Goal: Information Seeking & Learning: Learn about a topic

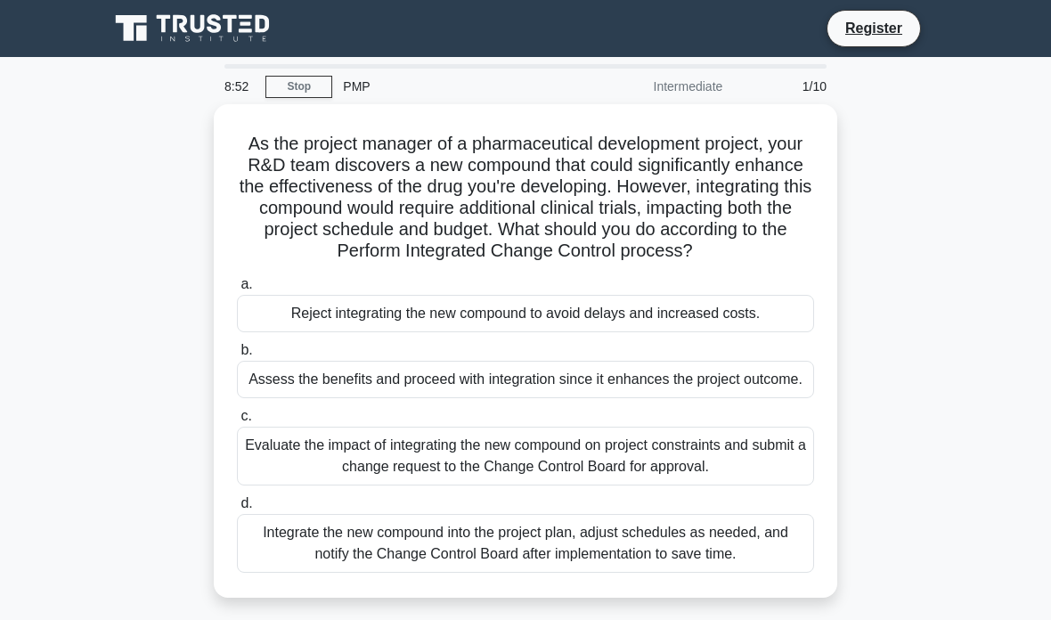
click at [711, 486] on div "Evaluate the impact of integrating the new compound on project constraints and …" at bounding box center [525, 456] width 577 height 59
click at [237, 422] on input "c. Evaluate the impact of integrating the new compound on project constraints a…" at bounding box center [237, 417] width 0 height 12
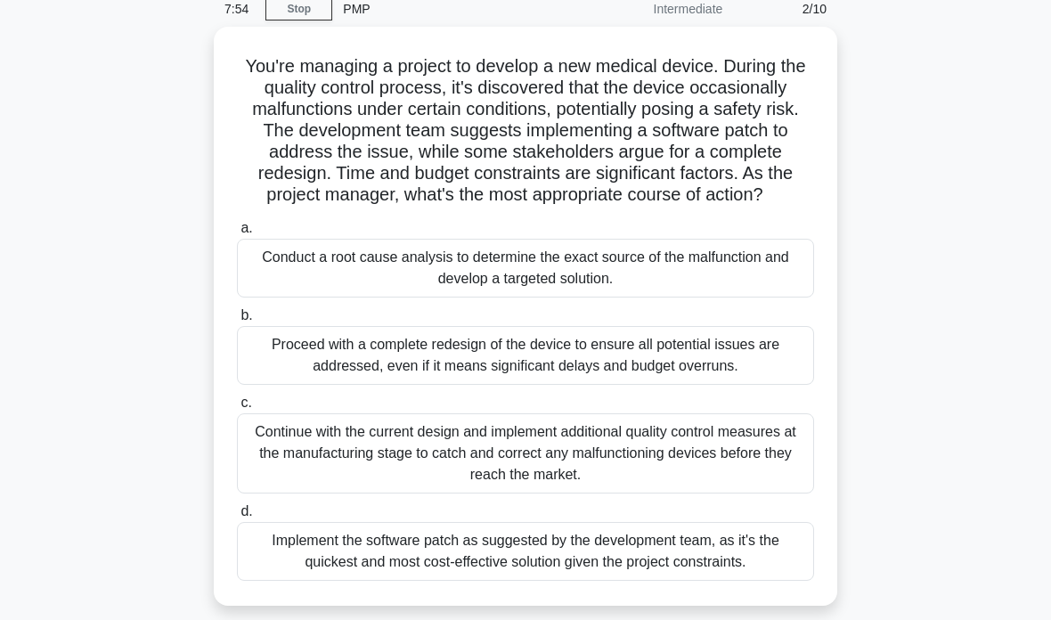
scroll to position [75, 0]
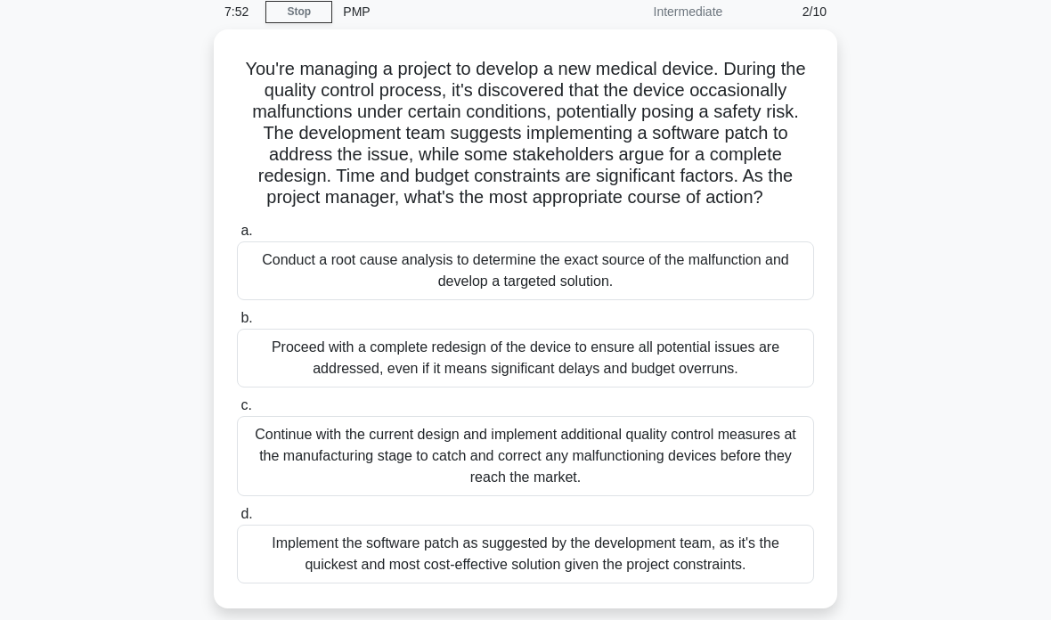
click at [752, 293] on div "Conduct a root cause analysis to determine the exact source of the malfunction …" at bounding box center [525, 270] width 577 height 59
click at [237, 237] on input "a. Conduct a root cause analysis to determine the exact source of the malfuncti…" at bounding box center [237, 231] width 0 height 12
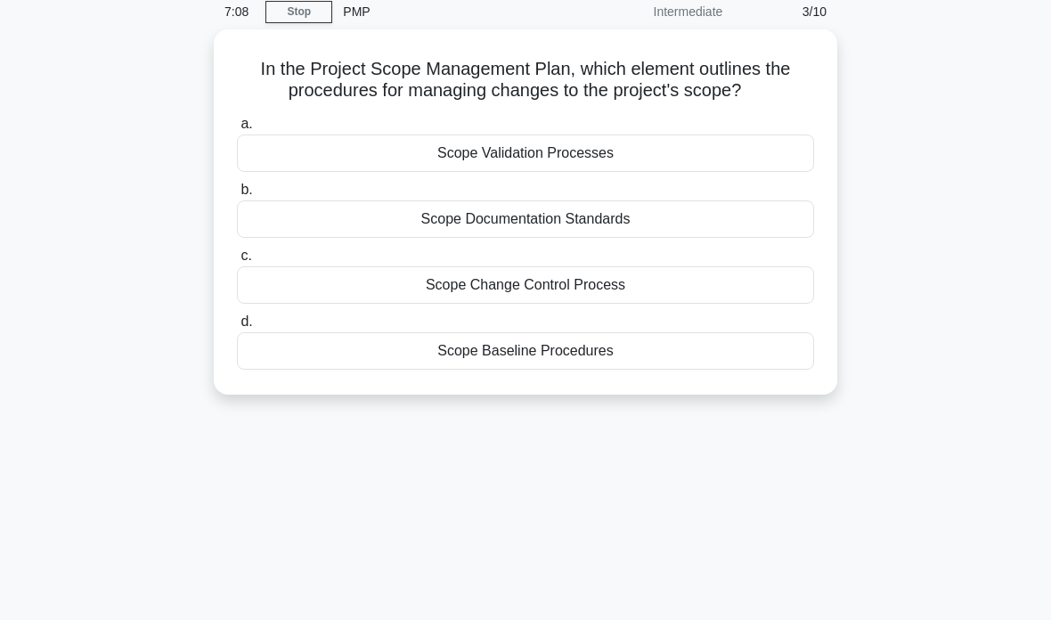
click at [625, 290] on div "Scope Change Control Process" at bounding box center [525, 284] width 577 height 37
click at [237, 262] on input "c. Scope Change Control Process" at bounding box center [237, 256] width 0 height 12
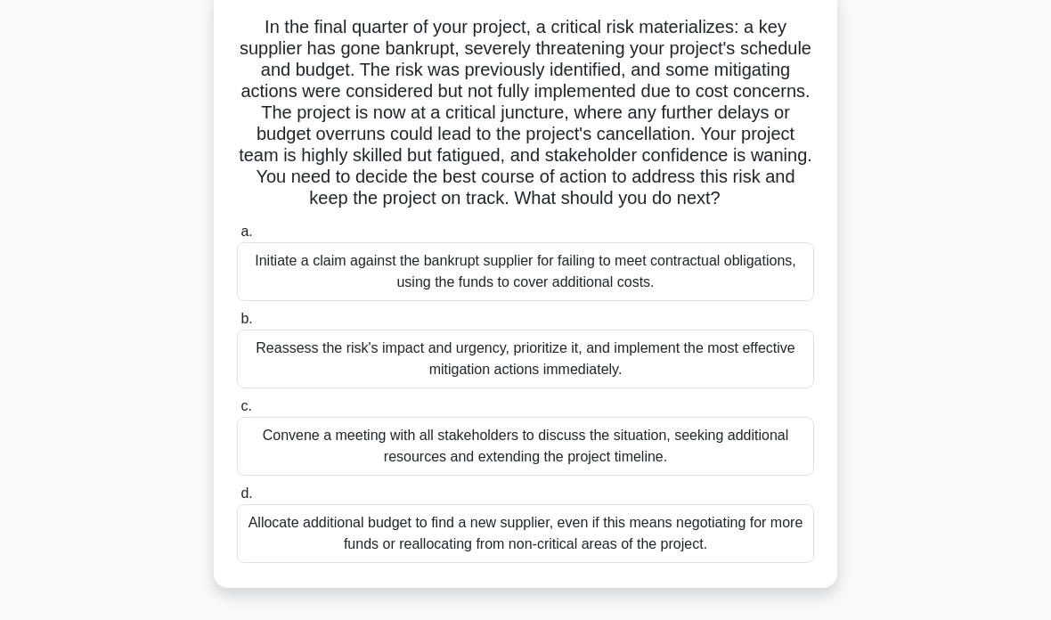
scroll to position [136, 0]
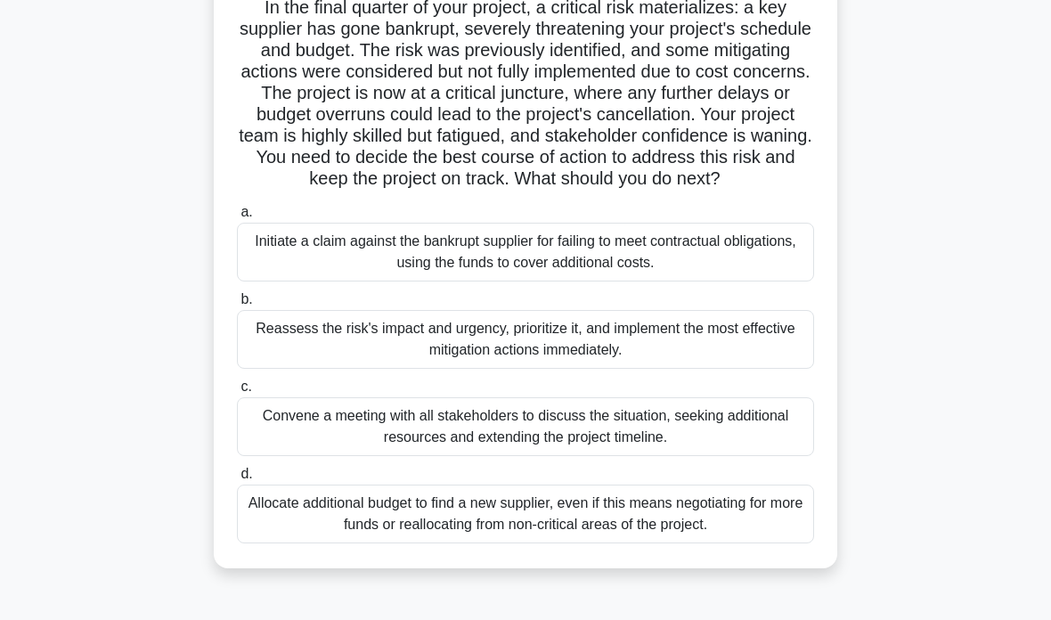
click at [629, 368] on div "Reassess the risk's impact and urgency, prioritize it, and implement the most e…" at bounding box center [525, 339] width 577 height 59
click at [237, 306] on input "b. Reassess the risk's impact and urgency, prioritize it, and implement the mos…" at bounding box center [237, 300] width 0 height 12
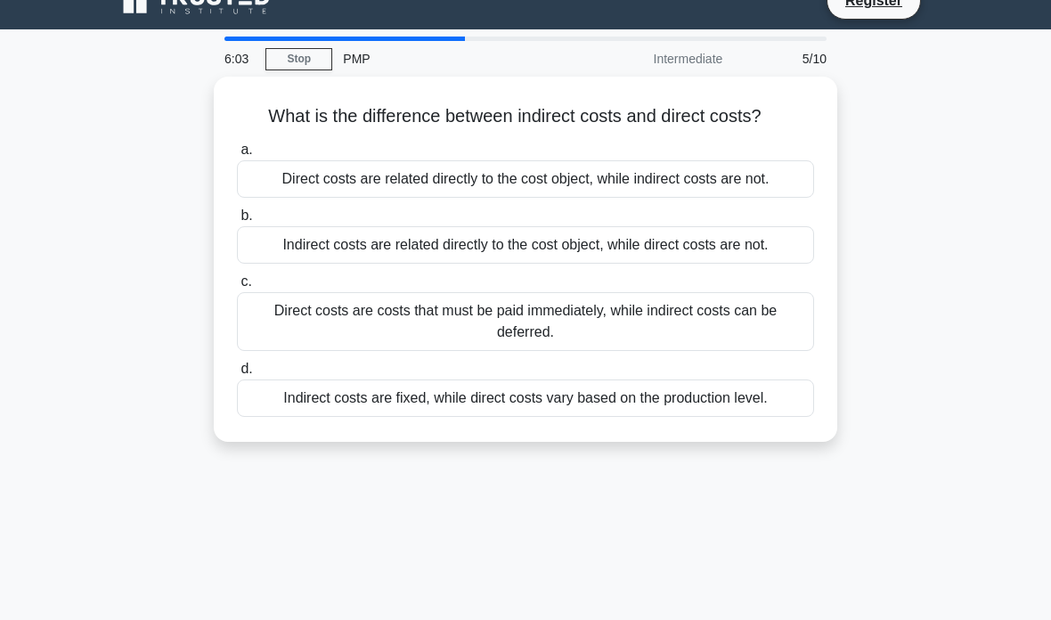
scroll to position [0, 0]
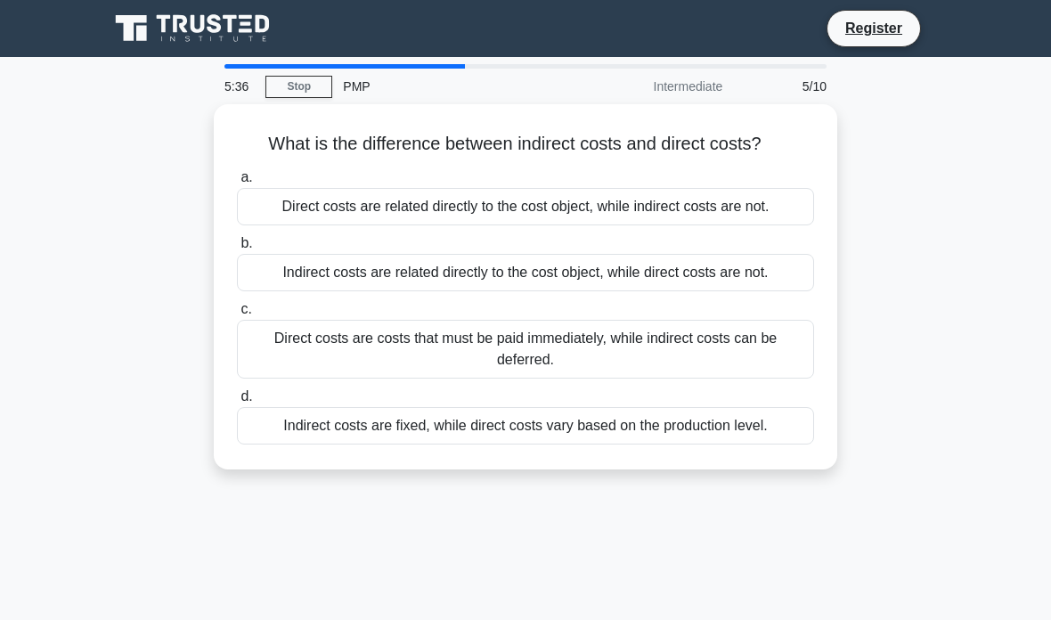
click at [579, 225] on div "Direct costs are related directly to the cost object, while indirect costs are …" at bounding box center [525, 206] width 577 height 37
click at [237, 184] on input "a. Direct costs are related directly to the cost object, while indirect costs a…" at bounding box center [237, 178] width 0 height 12
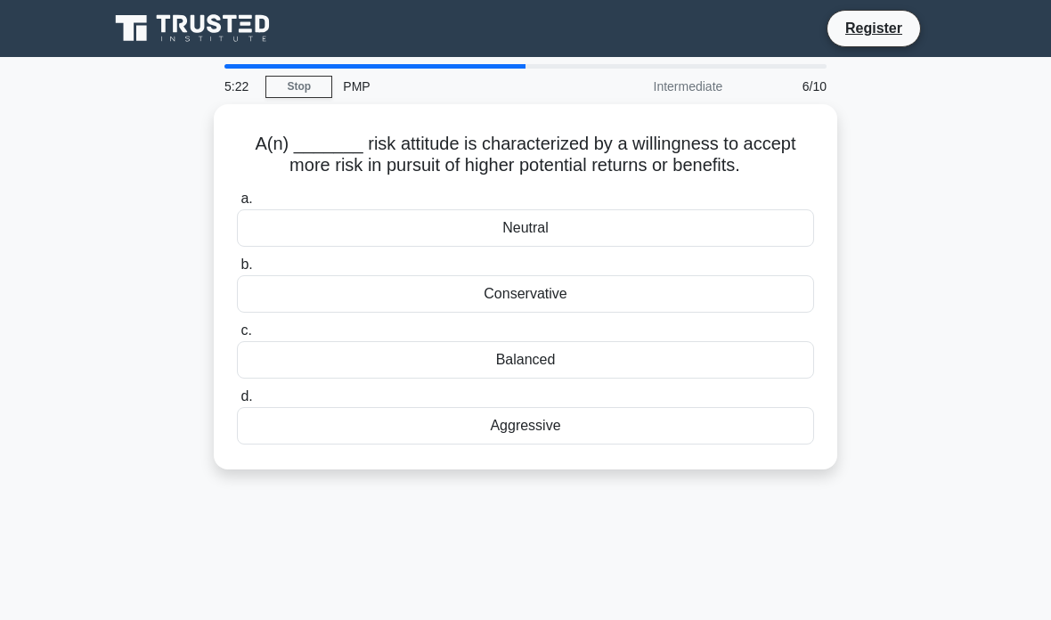
click at [601, 313] on div "Conservative" at bounding box center [525, 293] width 577 height 37
click at [237, 271] on input "b. Conservative" at bounding box center [237, 265] width 0 height 12
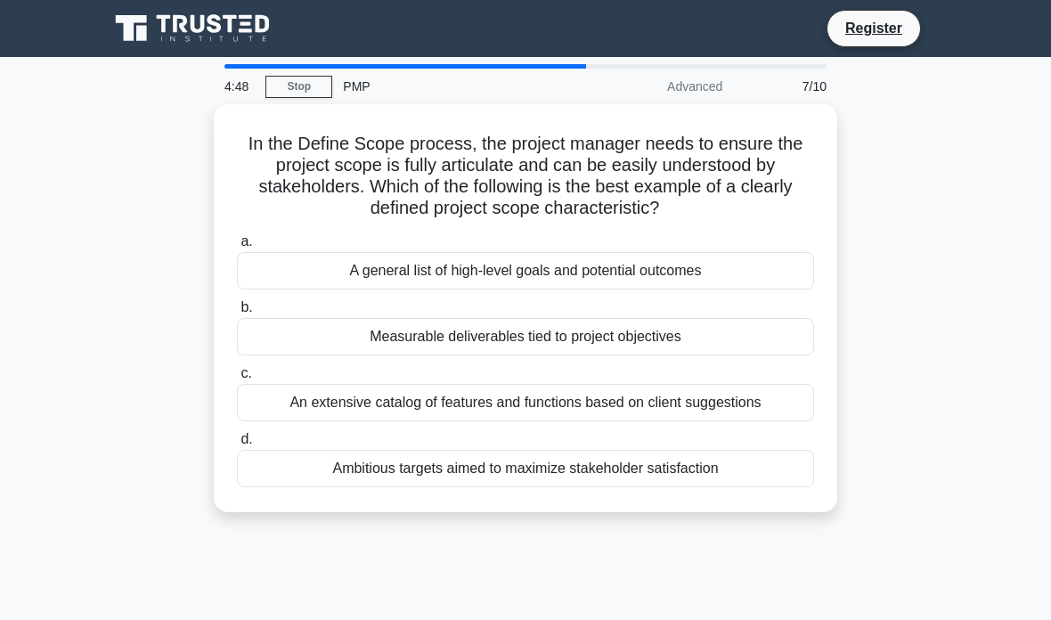
click at [737, 272] on div "A general list of high-level goals and potential outcomes" at bounding box center [525, 270] width 577 height 37
click at [237, 248] on input "a. A general list of high-level goals and potential outcomes" at bounding box center [237, 242] width 0 height 12
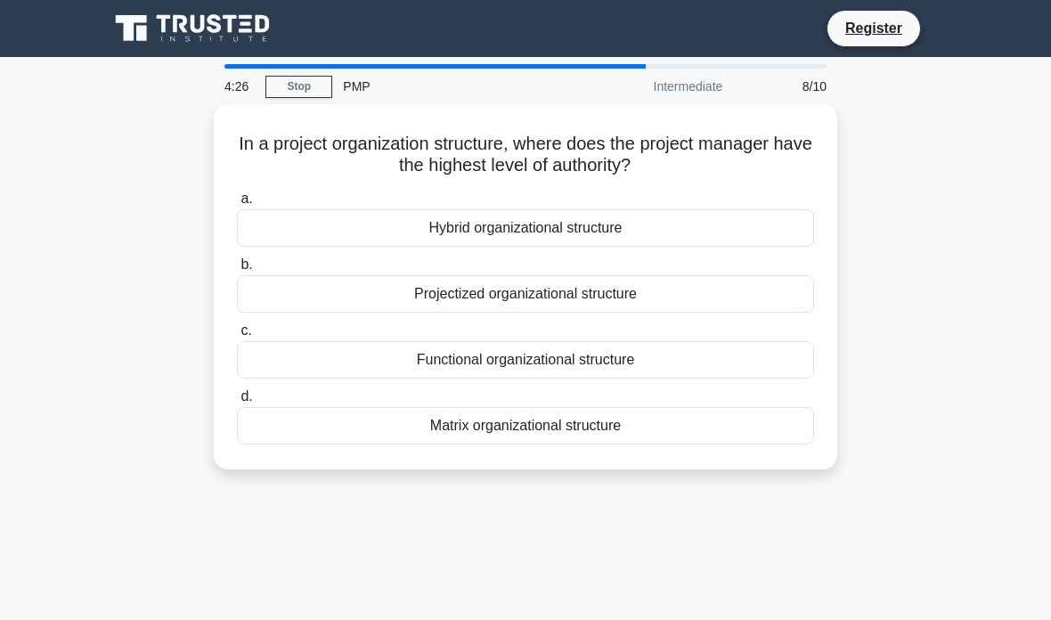
click at [492, 597] on div "4:26 Stop PMP Intermediate 8/10 In a project organization structure, where does…" at bounding box center [525, 509] width 855 height 891
click at [560, 235] on div "Hybrid organizational structure" at bounding box center [525, 227] width 577 height 37
click at [237, 205] on input "a. Hybrid organizational structure" at bounding box center [237, 199] width 0 height 12
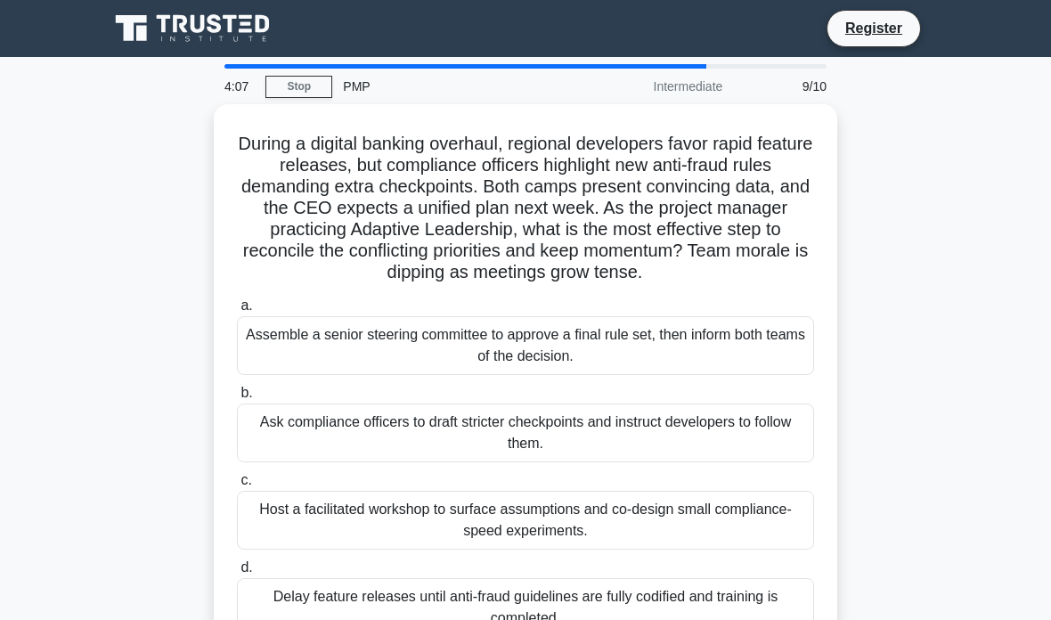
scroll to position [74, 0]
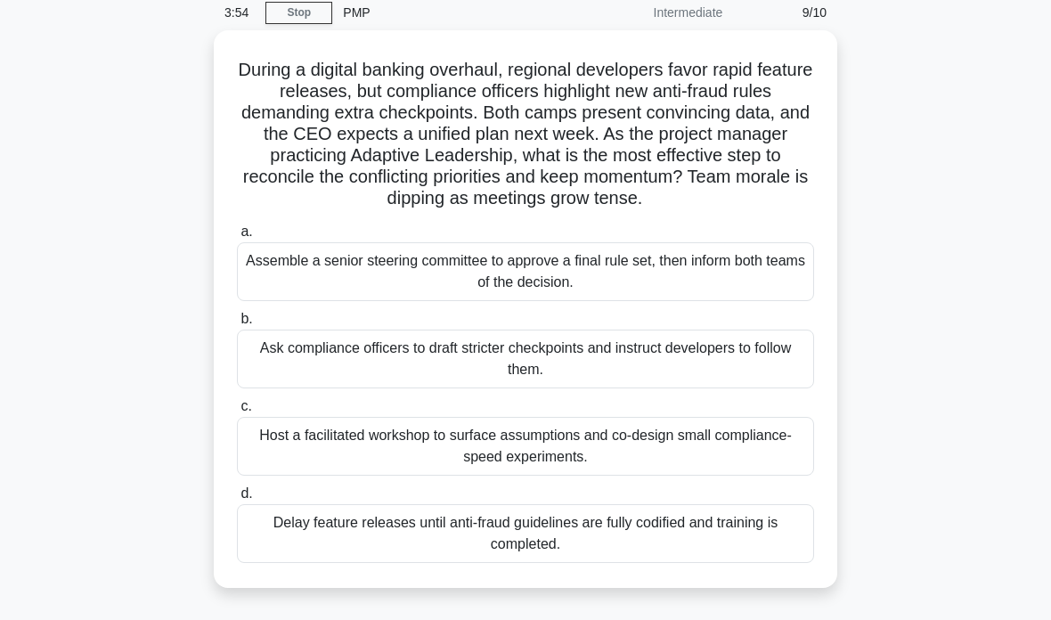
click at [622, 293] on div "Assemble a senior steering committee to approve a final rule set, then inform b…" at bounding box center [525, 271] width 577 height 59
click at [237, 238] on input "a. Assemble a senior steering committee to approve a final rule set, then infor…" at bounding box center [237, 232] width 0 height 12
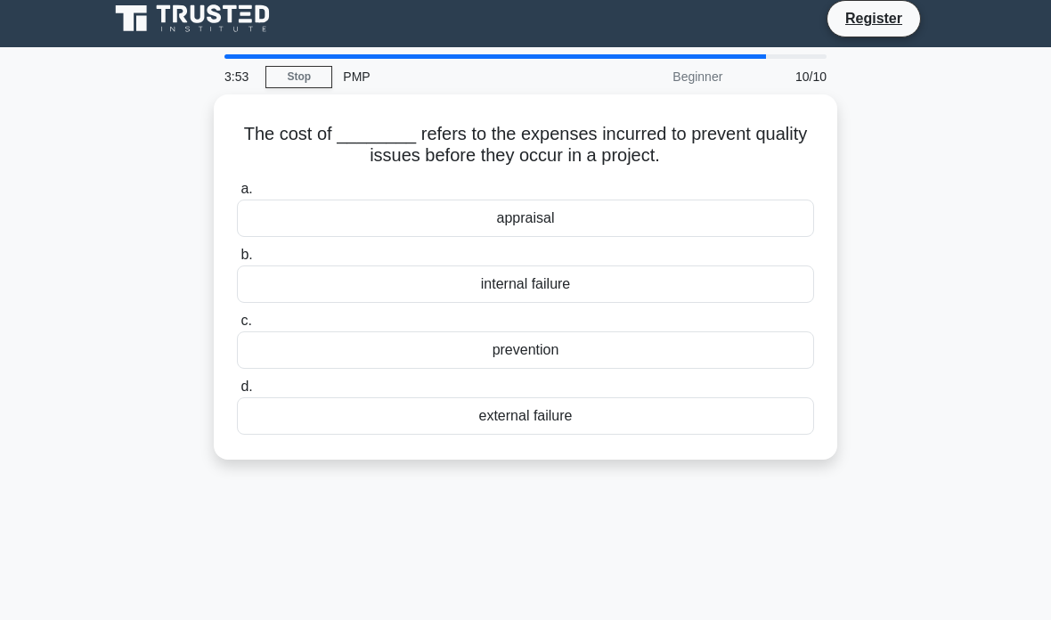
scroll to position [0, 0]
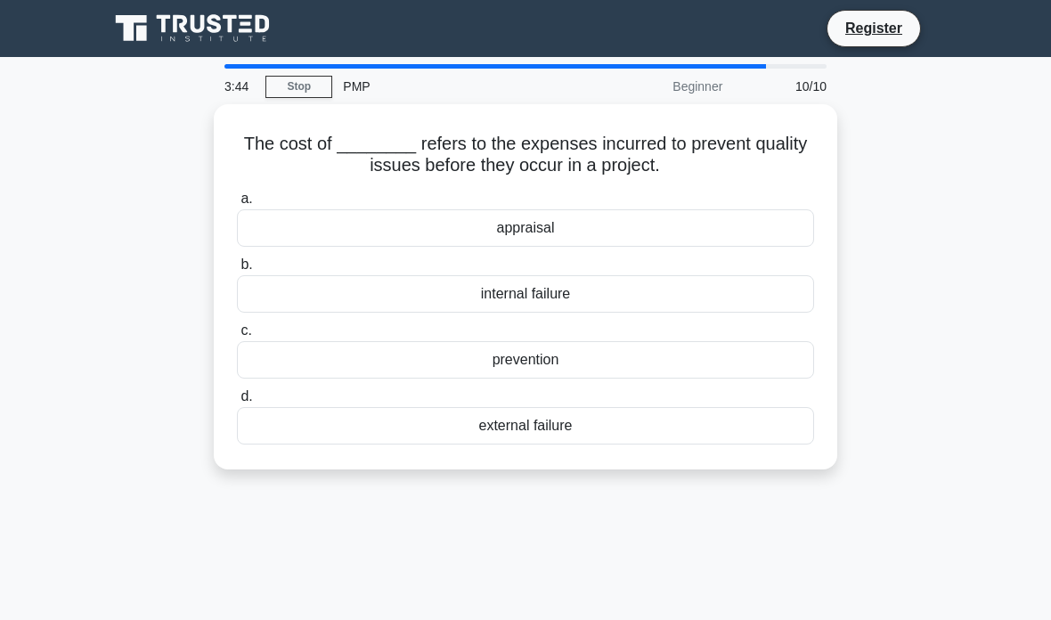
click at [598, 354] on div "prevention" at bounding box center [525, 359] width 577 height 37
click at [237, 337] on input "c. prevention" at bounding box center [237, 331] width 0 height 12
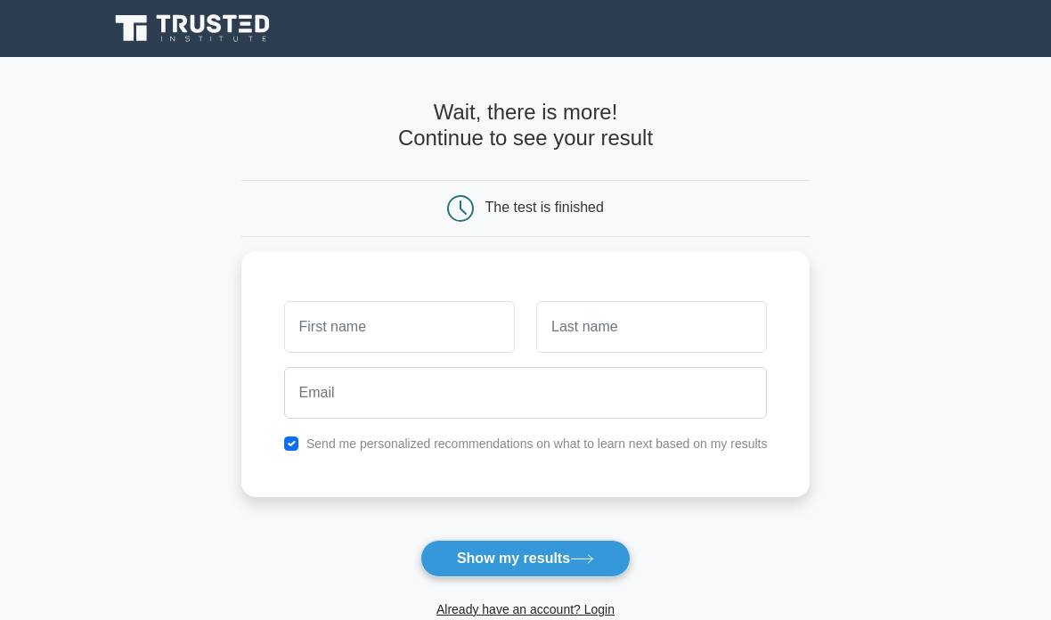
click at [419, 315] on input "text" at bounding box center [399, 327] width 231 height 52
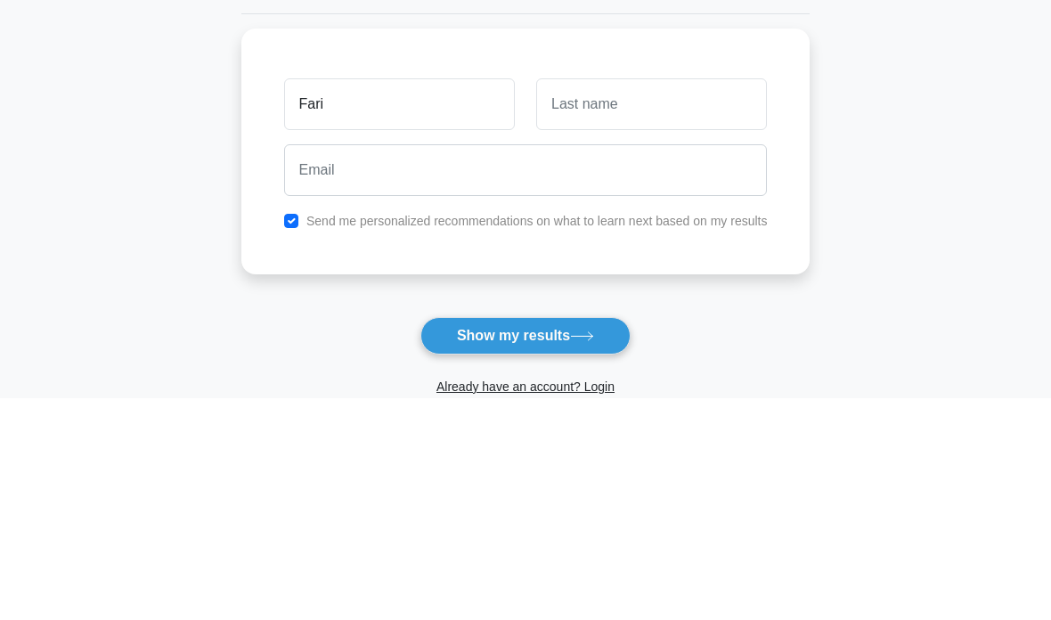
type input "Fari"
click at [663, 301] on input "text" at bounding box center [651, 327] width 231 height 52
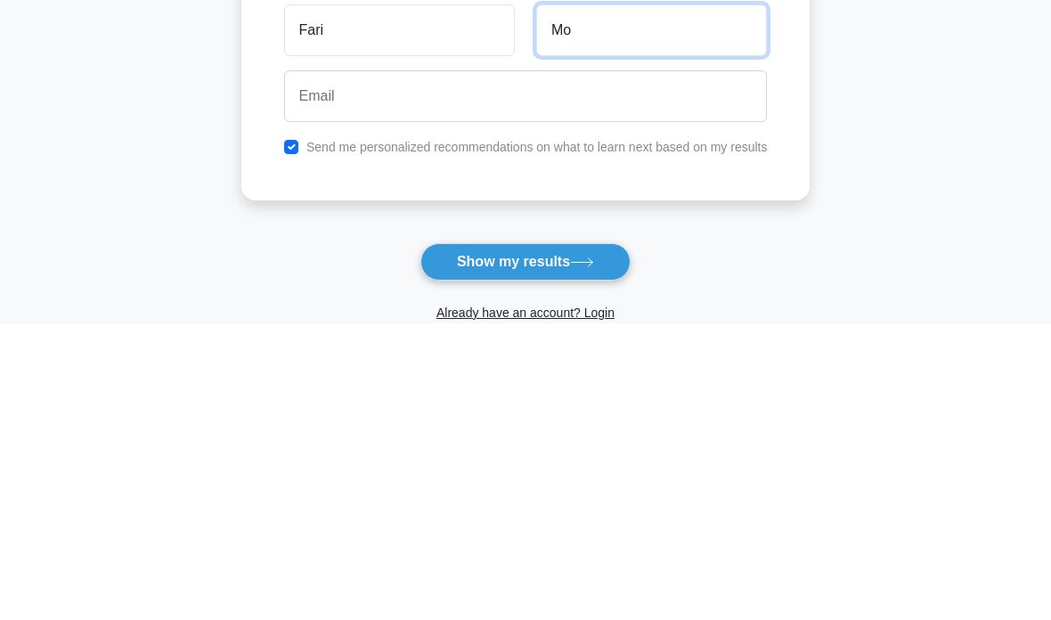
type input "Mo"
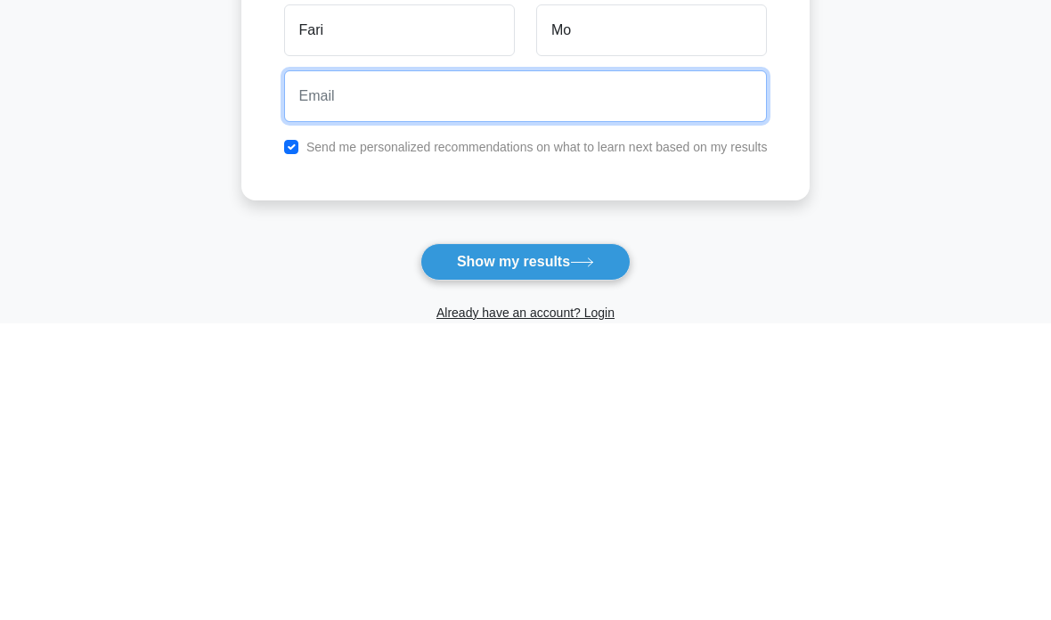
click at [433, 367] on input "email" at bounding box center [526, 393] width 484 height 52
type input "fari.mostafavi@gmail.com"
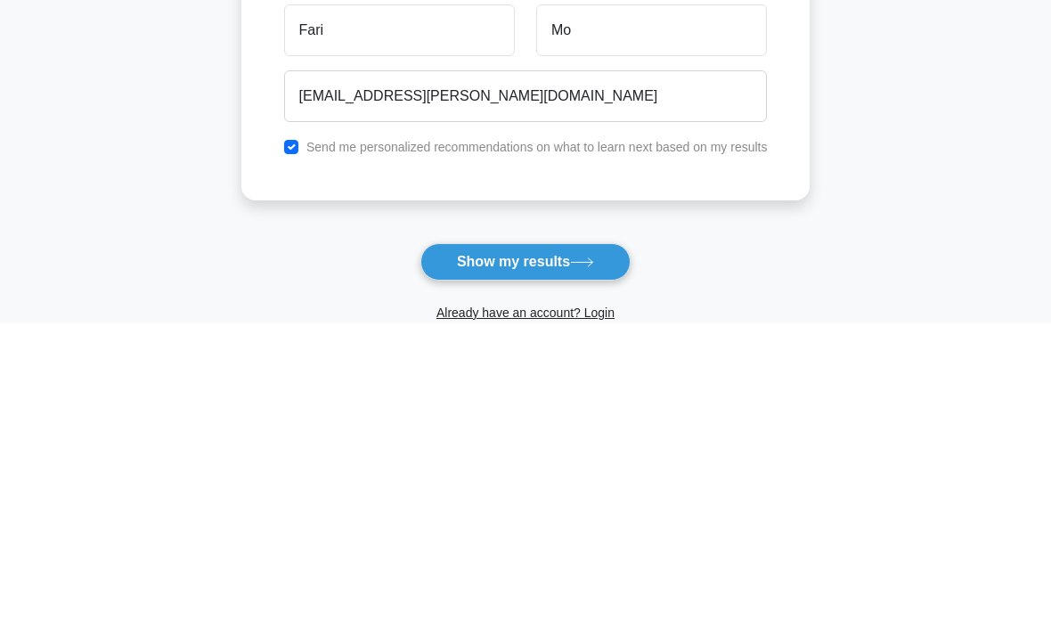
scroll to position [201, 0]
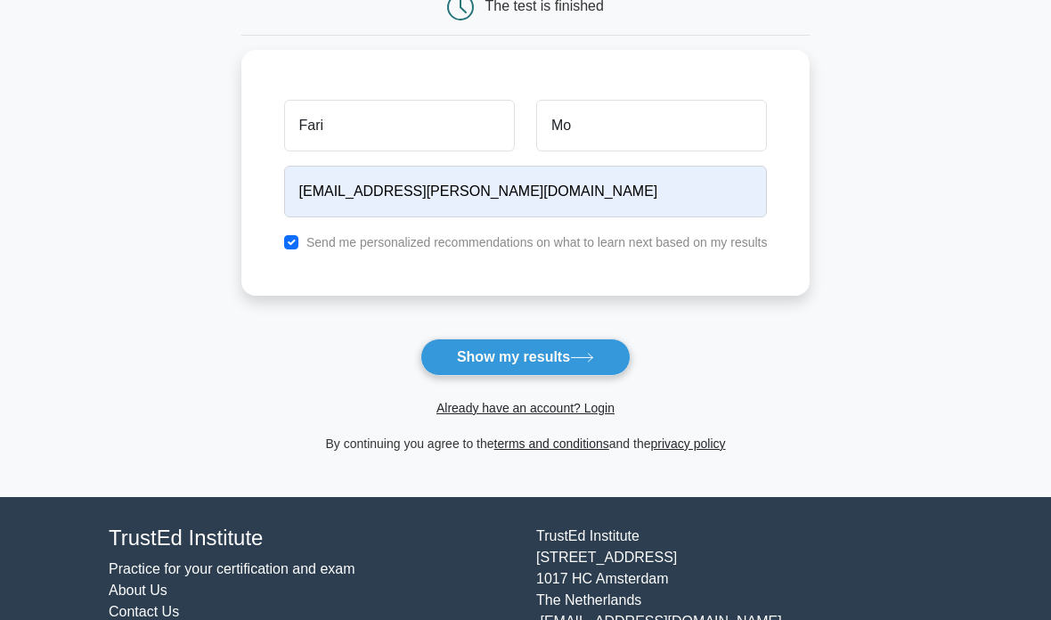
click at [574, 350] on button "Show my results" at bounding box center [526, 357] width 210 height 37
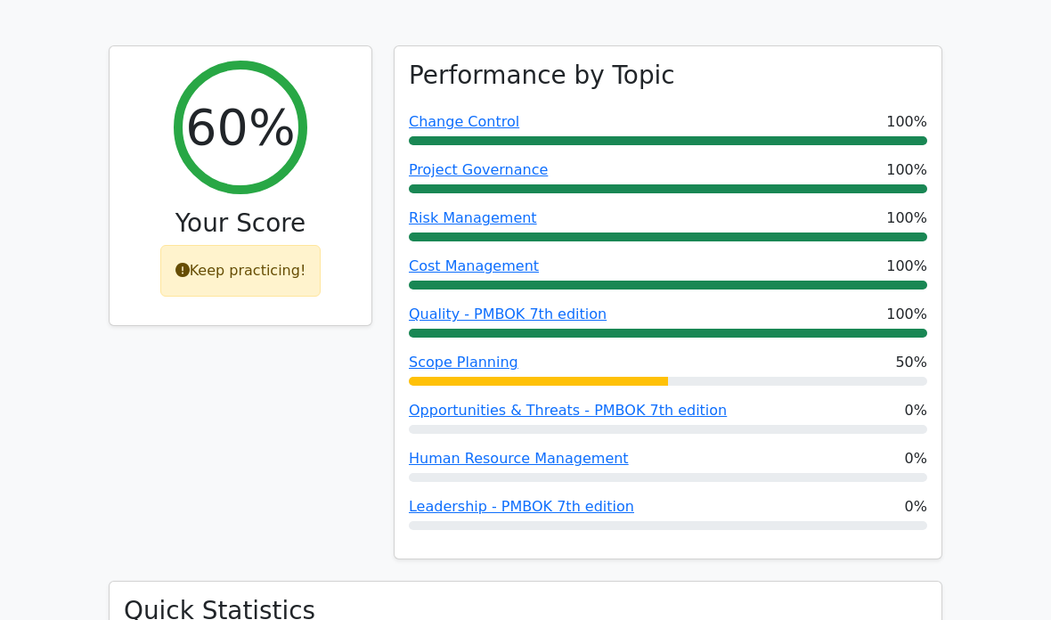
scroll to position [757, 0]
click at [769, 496] on div "Leadership - PMBOK 7th edition 0%" at bounding box center [668, 506] width 519 height 21
click at [772, 496] on div "Leadership - PMBOK 7th edition 0%" at bounding box center [668, 506] width 519 height 21
click at [804, 448] on div "Human Resource Management 0%" at bounding box center [668, 458] width 519 height 21
click at [862, 400] on div "Opportunities & Threats - PMBOK 7th edition 0%" at bounding box center [668, 410] width 519 height 21
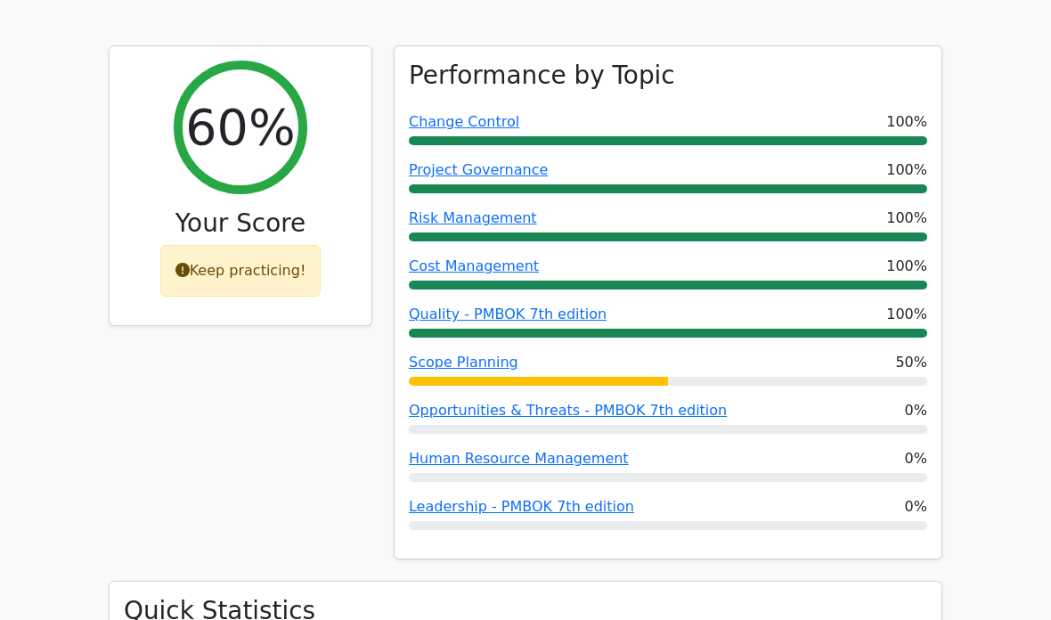
click at [867, 352] on div "Scope Planning 50%" at bounding box center [668, 369] width 519 height 34
click at [466, 354] on link "Scope Planning" at bounding box center [464, 362] width 110 height 17
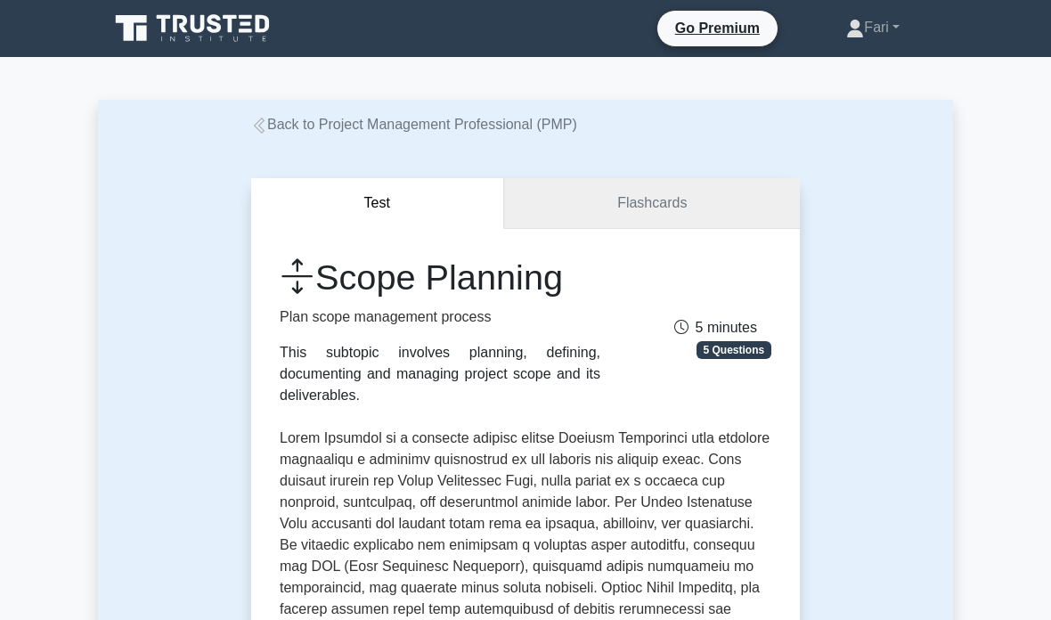
click at [732, 178] on link "Flashcards" at bounding box center [652, 203] width 296 height 51
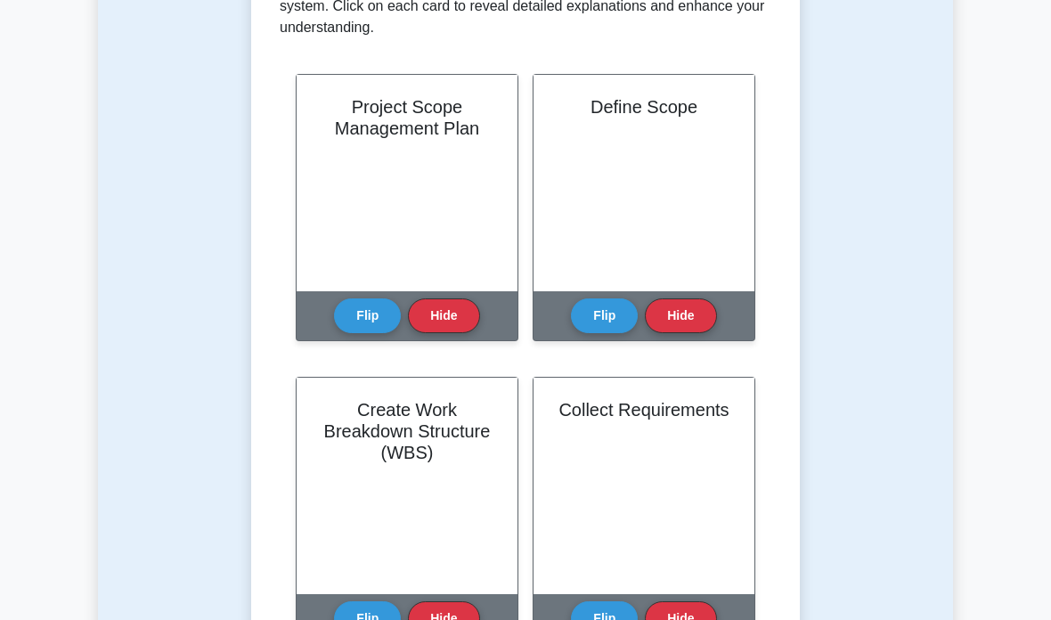
scroll to position [401, 0]
click at [602, 323] on button "Flip" at bounding box center [604, 315] width 67 height 35
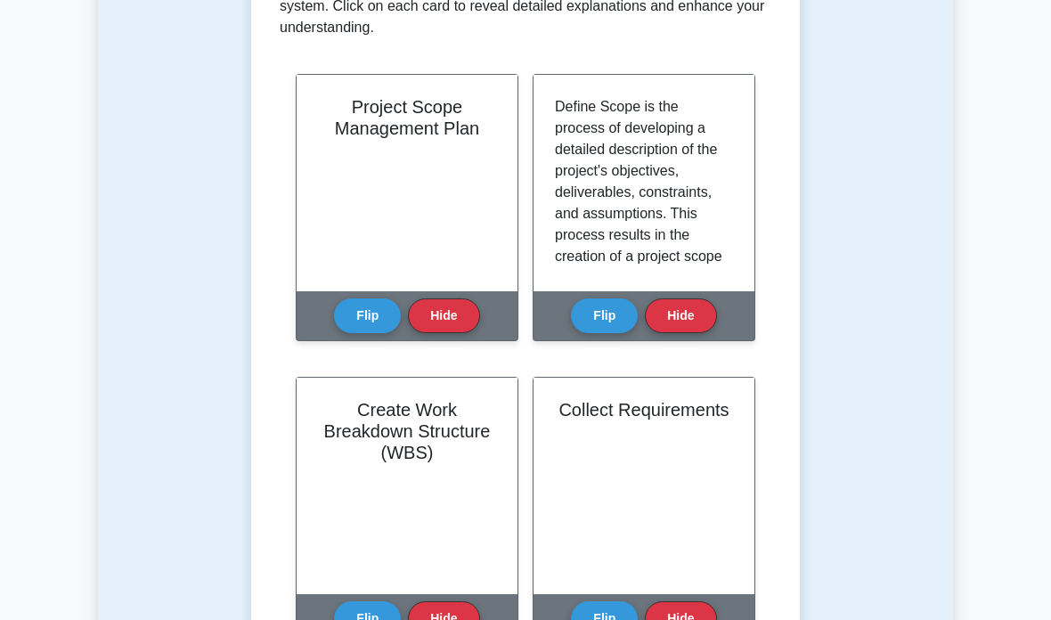
click at [612, 309] on button "Flip" at bounding box center [604, 315] width 67 height 35
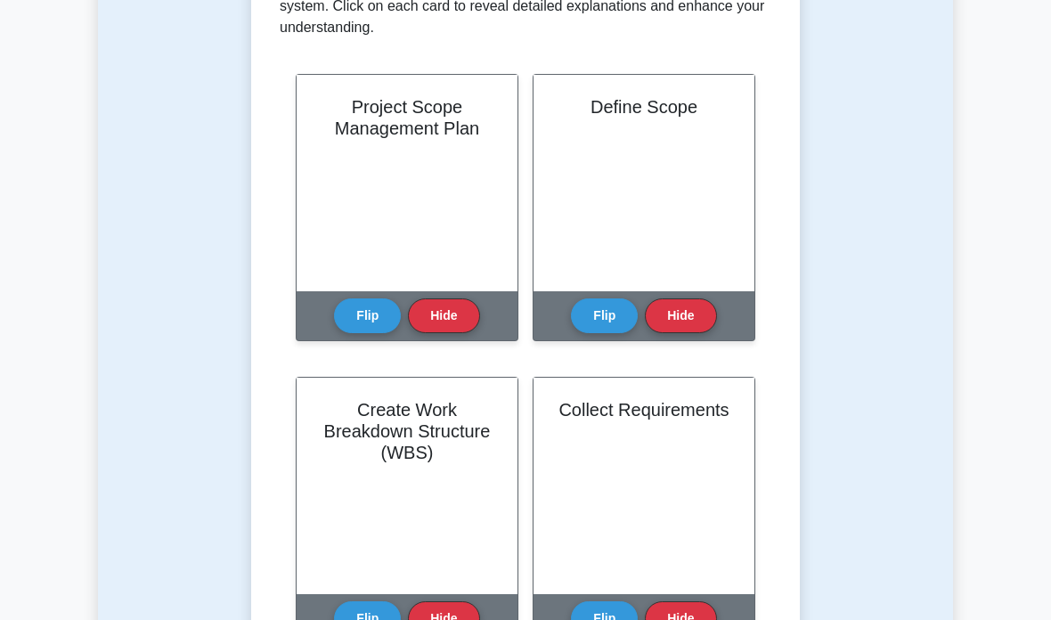
click at [605, 315] on button "Flip" at bounding box center [604, 315] width 67 height 35
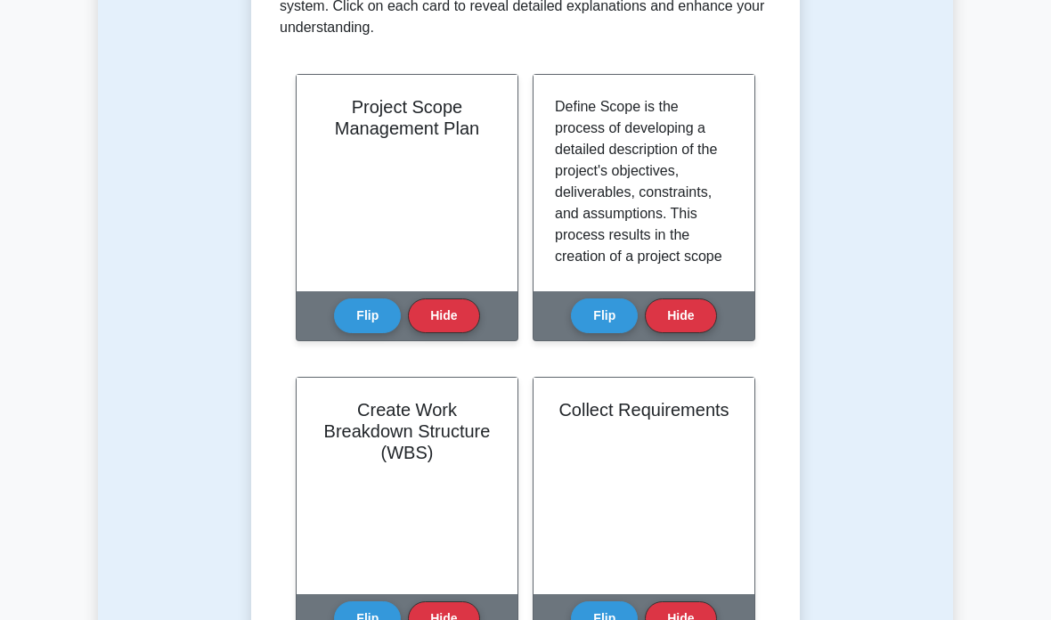
scroll to position [366, 0]
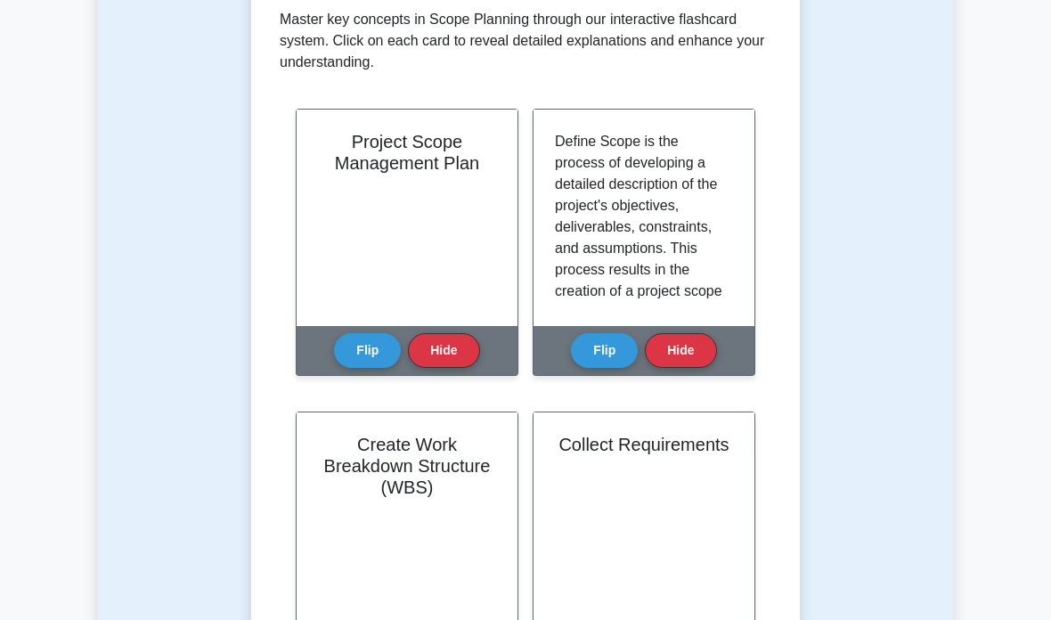
click at [702, 295] on p "Define Scope is the process of developing a detailed description of the project…" at bounding box center [640, 419] width 171 height 577
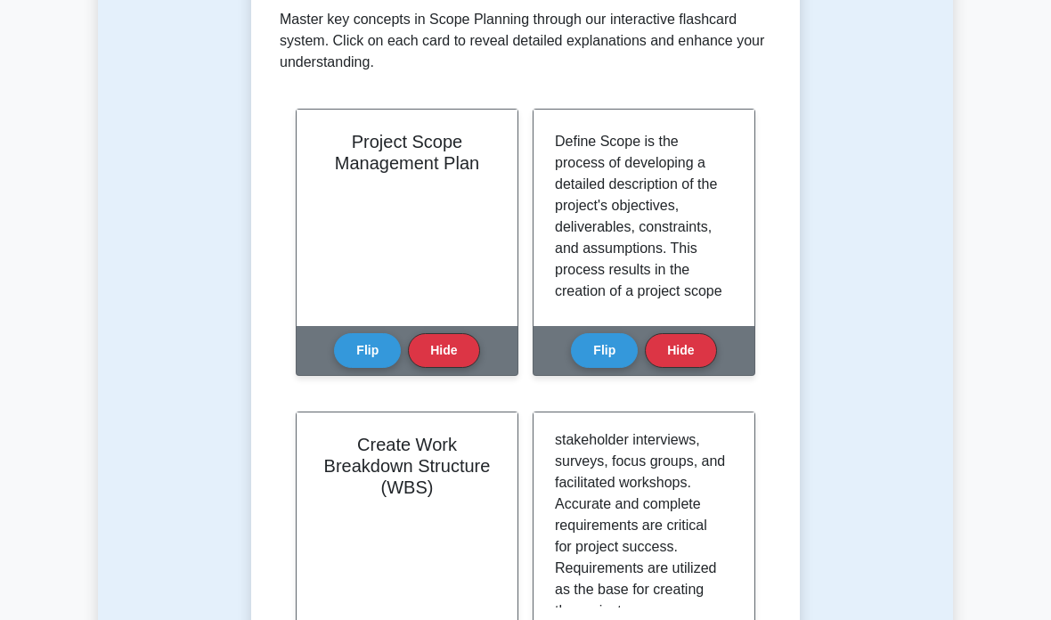
click at [621, 338] on button "Flip" at bounding box center [604, 350] width 67 height 35
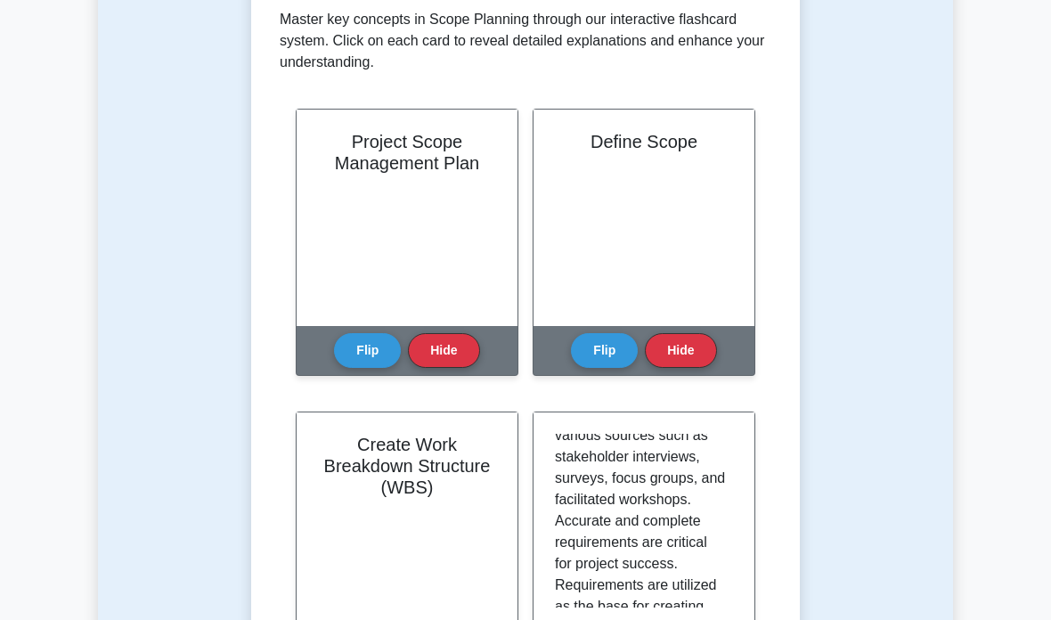
scroll to position [266, 0]
click at [595, 348] on button "Flip" at bounding box center [604, 350] width 67 height 35
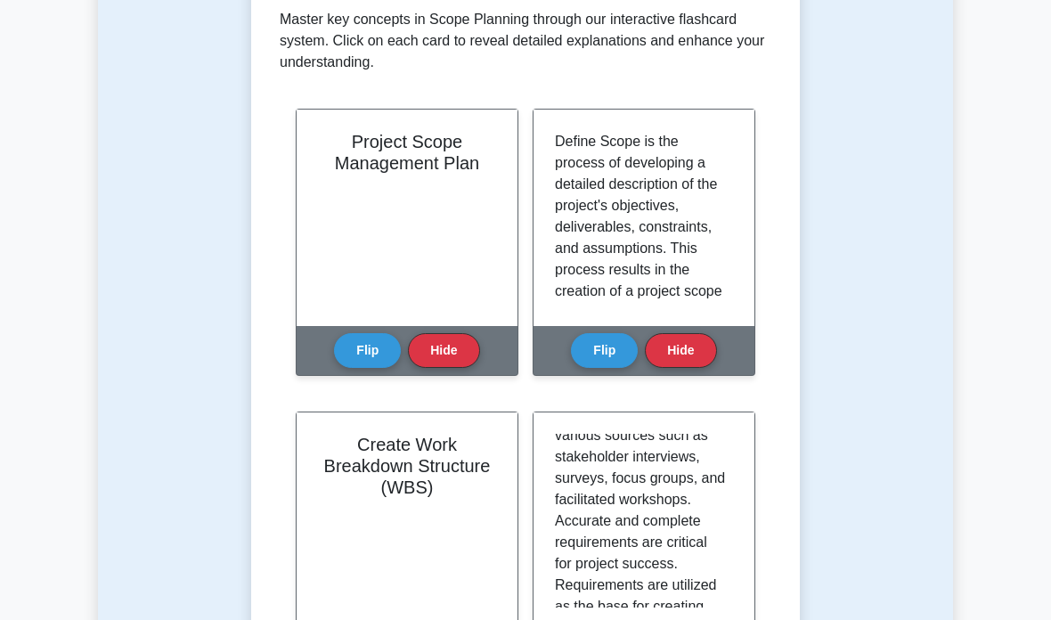
click at [359, 359] on button "Flip" at bounding box center [367, 350] width 67 height 35
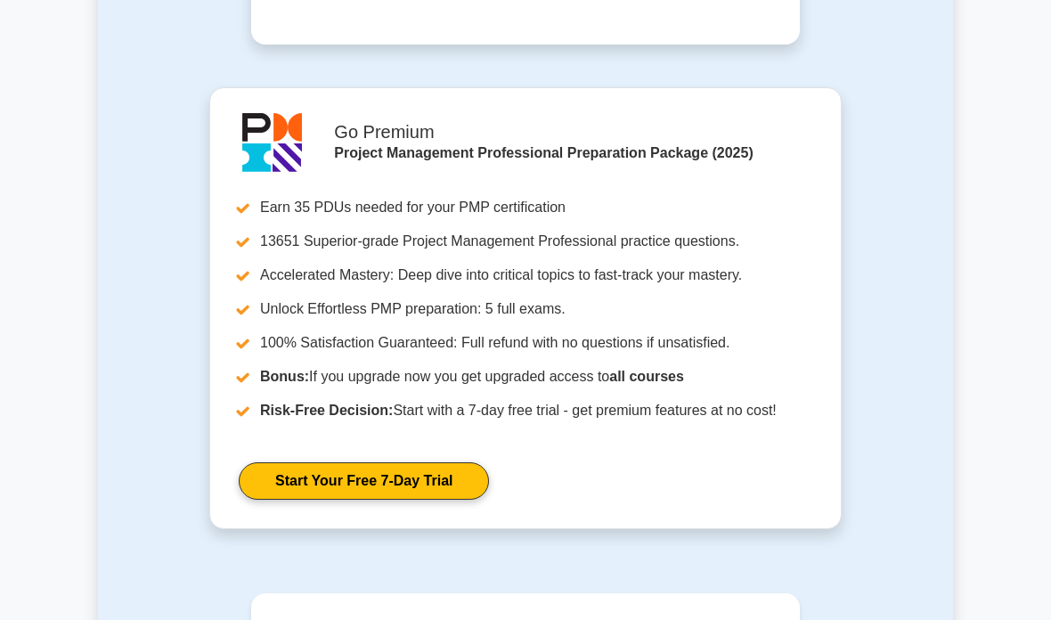
scroll to position [2235, 0]
